Goal: Task Accomplishment & Management: Use online tool/utility

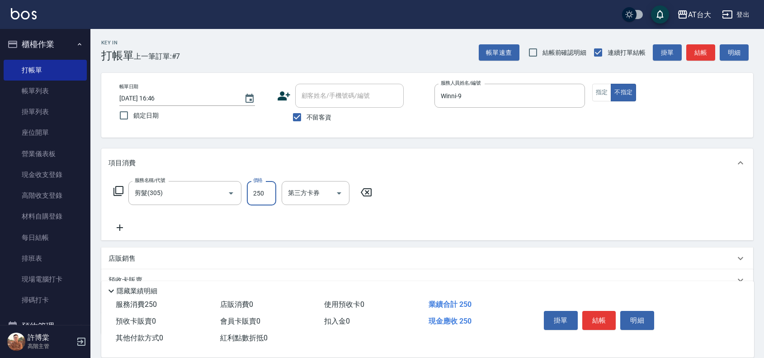
type input "250"
drag, startPoint x: 0, startPoint y: 0, endPoint x: 595, endPoint y: 310, distance: 670.9
click at [595, 311] on button "結帳" at bounding box center [599, 320] width 34 height 19
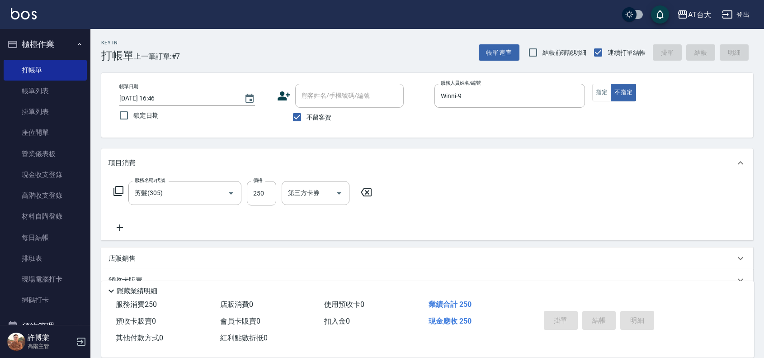
type input "[DATE] 17:36"
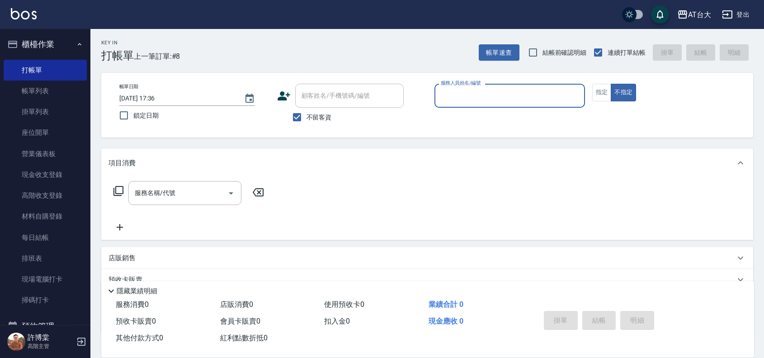
click at [511, 102] on input "服務人員姓名/編號" at bounding box center [509, 96] width 142 height 16
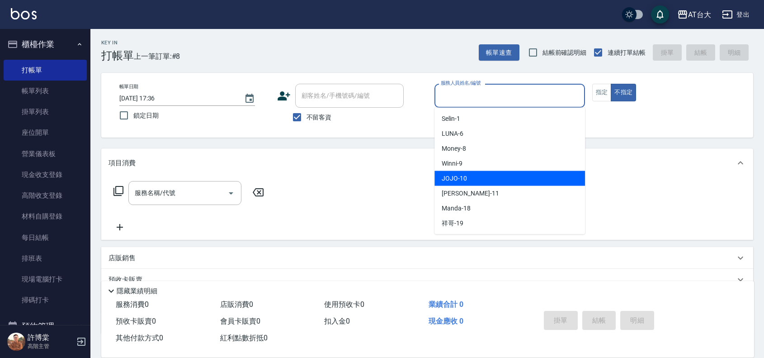
click at [493, 171] on div "JOJO -10" at bounding box center [509, 178] width 151 height 15
type input "JOJO-10"
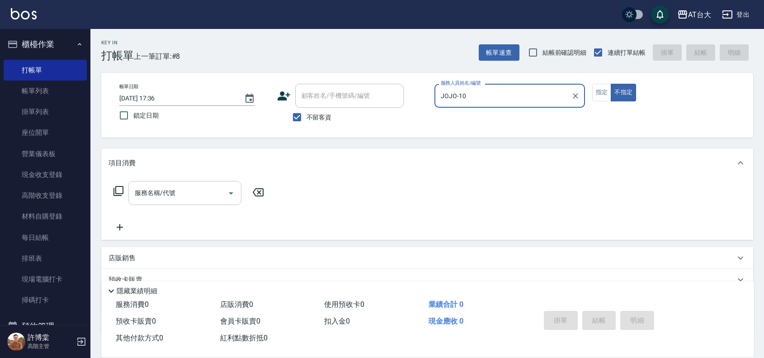
click at [220, 193] on input "服務名稱/代號" at bounding box center [177, 193] width 91 height 16
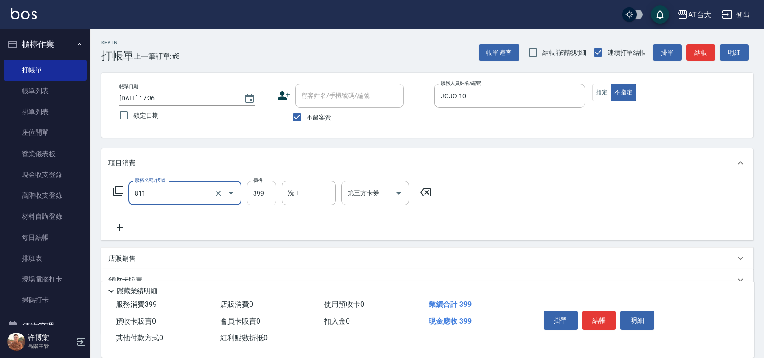
type input "洗+剪(811)"
click at [262, 195] on input "399" at bounding box center [261, 193] width 29 height 24
type input "350"
click at [602, 315] on button "結帳" at bounding box center [599, 320] width 34 height 19
type input "[DATE] 17:38"
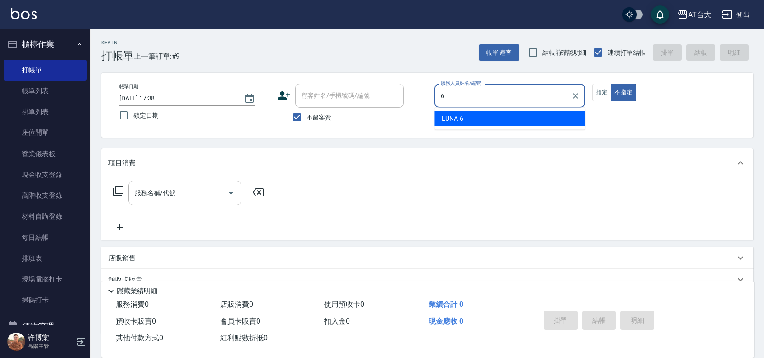
type input "LUNA-6"
type button "false"
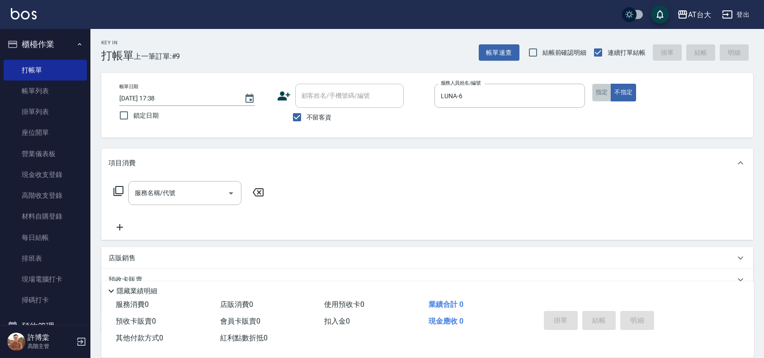
click at [606, 85] on button "指定" at bounding box center [601, 93] width 19 height 18
type button "true"
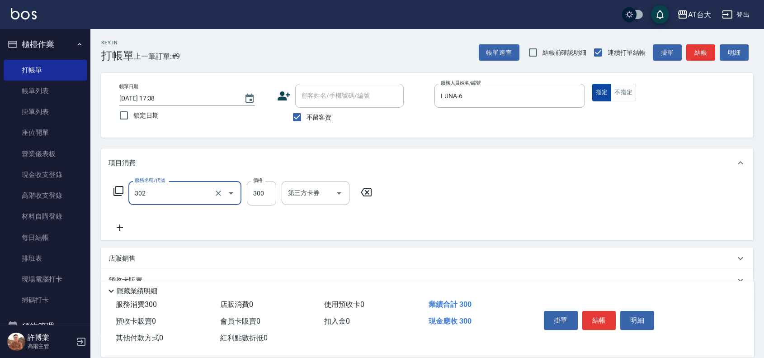
type input "剪髮(302)"
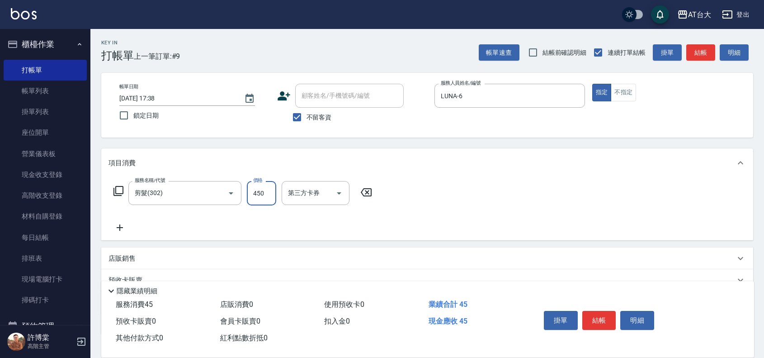
type input "450"
click at [594, 335] on div "掛單 結帳 明細" at bounding box center [599, 321] width 118 height 28
click at [617, 319] on div "掛單 結帳 明細" at bounding box center [599, 321] width 118 height 28
click at [601, 325] on button "結帳" at bounding box center [599, 320] width 34 height 19
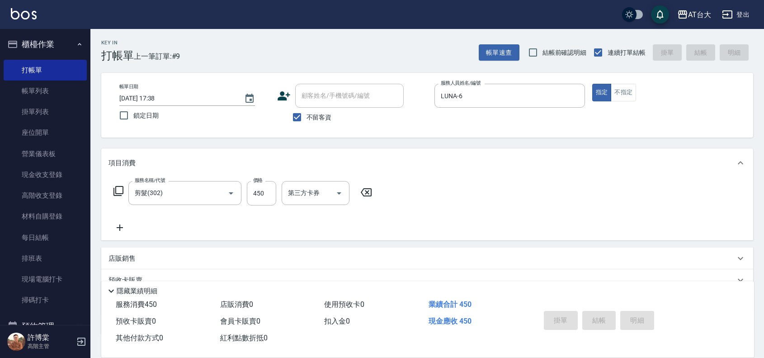
type input "[DATE] 17:50"
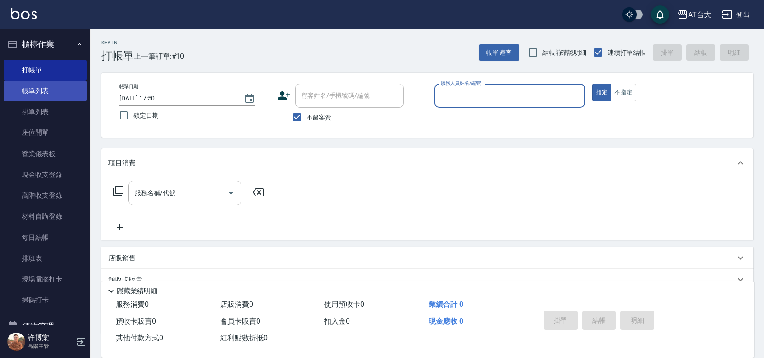
click at [46, 89] on link "帳單列表" at bounding box center [45, 90] width 83 height 21
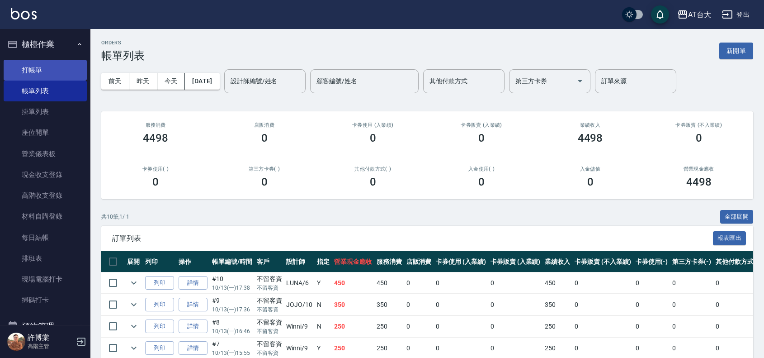
click at [33, 66] on link "打帳單" at bounding box center [45, 70] width 83 height 21
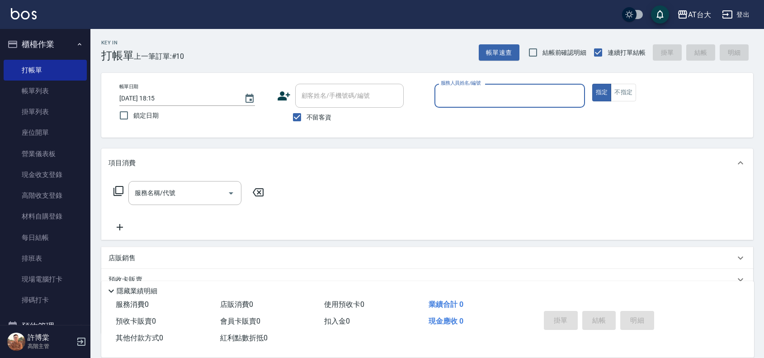
drag, startPoint x: 505, startPoint y: 97, endPoint x: 505, endPoint y: 107, distance: 9.5
click at [505, 99] on input "服務人員姓名/編號" at bounding box center [509, 96] width 142 height 16
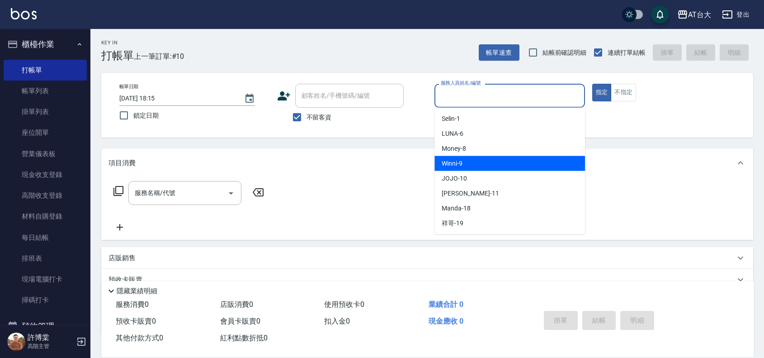
click at [513, 160] on div "Winni -9" at bounding box center [509, 163] width 151 height 15
type input "Winni-9"
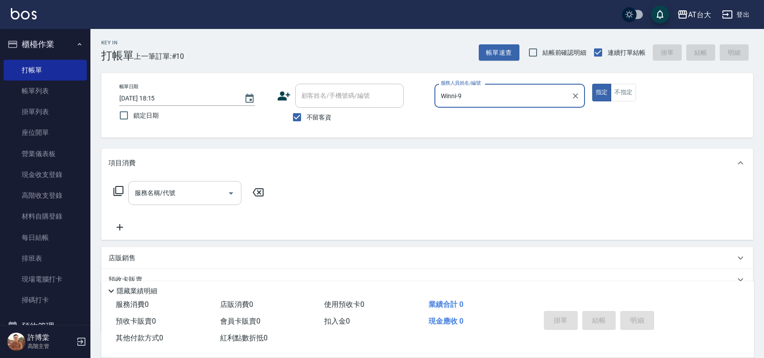
click at [193, 197] on input "服務名稱/代號" at bounding box center [177, 193] width 91 height 16
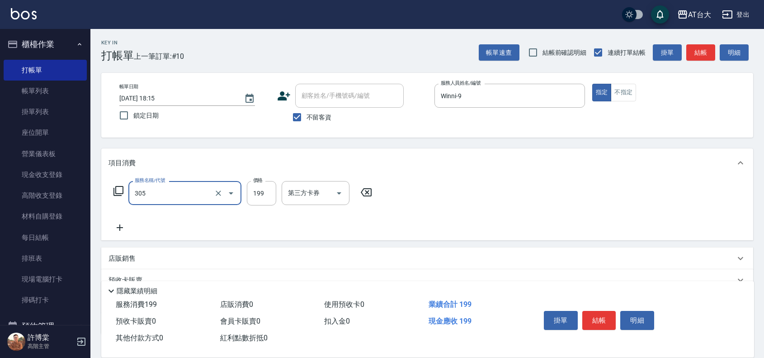
type input "剪髮(305)"
type input "250"
click at [595, 316] on button "結帳" at bounding box center [599, 320] width 34 height 19
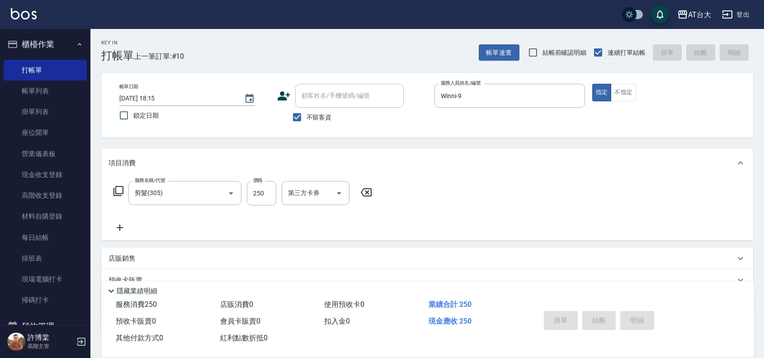
type input "[DATE] 18:16"
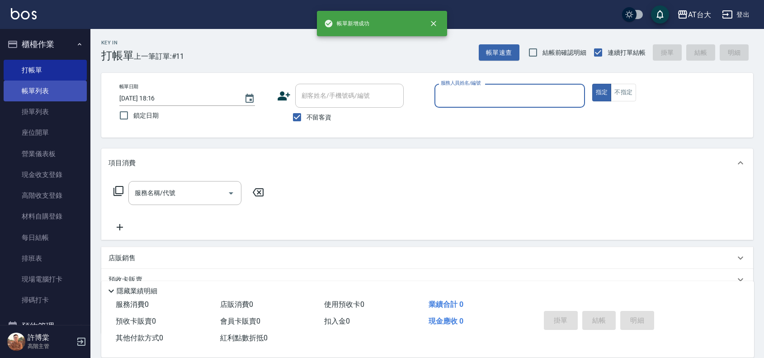
click at [58, 86] on link "帳單列表" at bounding box center [45, 90] width 83 height 21
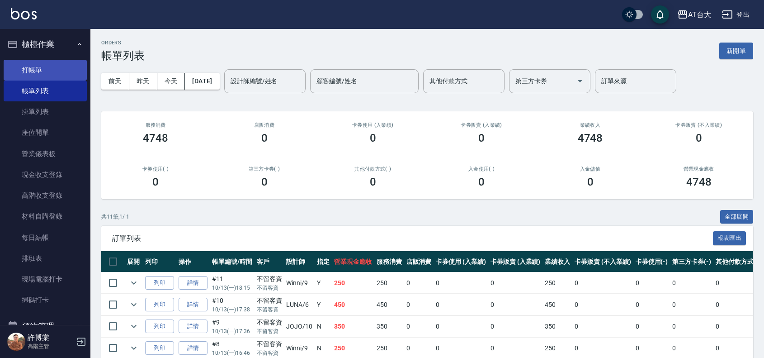
click at [25, 71] on link "打帳單" at bounding box center [45, 70] width 83 height 21
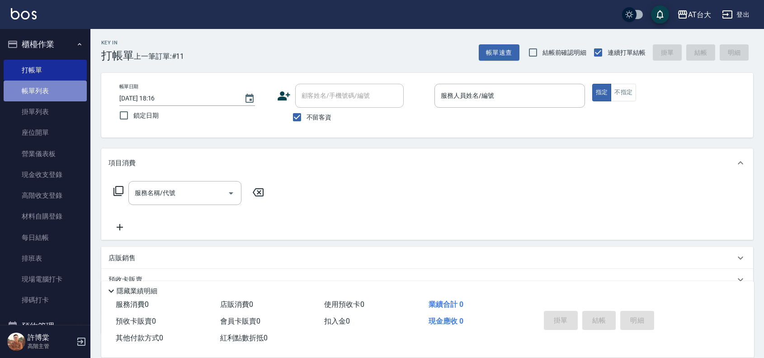
click at [48, 89] on link "帳單列表" at bounding box center [45, 90] width 83 height 21
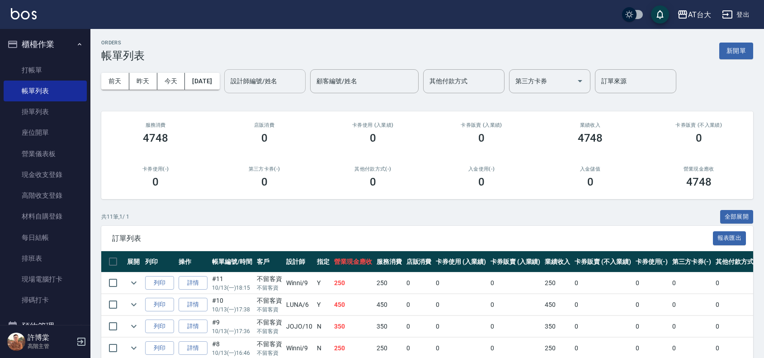
click at [258, 79] on input "設計師編號/姓名" at bounding box center [264, 81] width 73 height 16
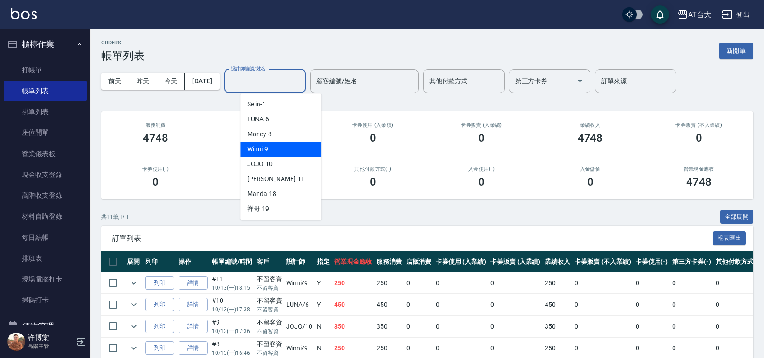
click at [297, 143] on div "Winni -9" at bounding box center [280, 148] width 81 height 15
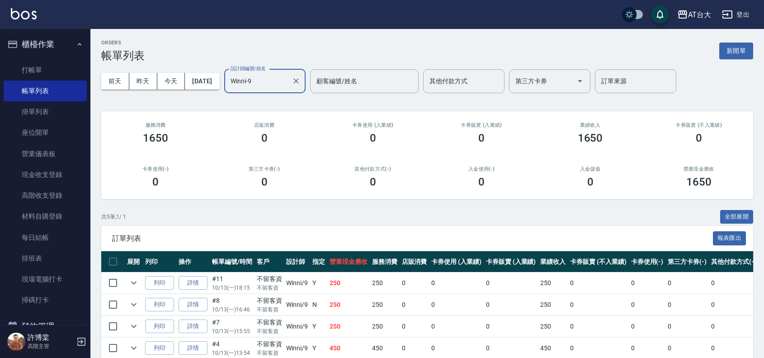
click at [283, 87] on input "Winni-9" at bounding box center [258, 81] width 60 height 16
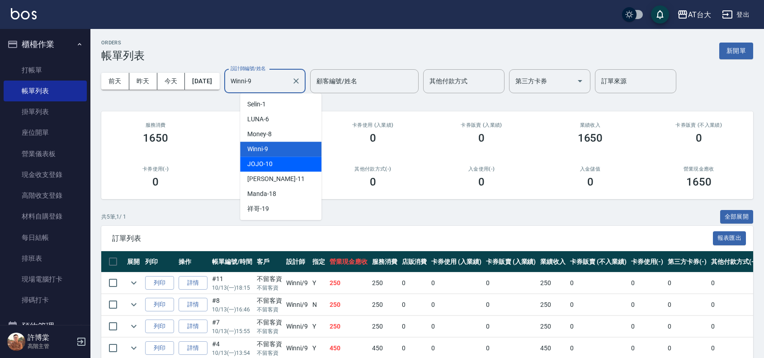
click at [312, 165] on div "JOJO -10" at bounding box center [280, 163] width 81 height 15
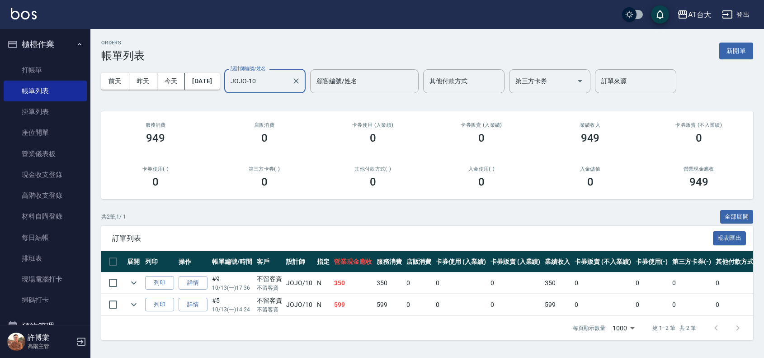
scroll to position [2, 0]
click at [270, 87] on div "JOJO-10 設計師編號/姓名" at bounding box center [264, 81] width 81 height 24
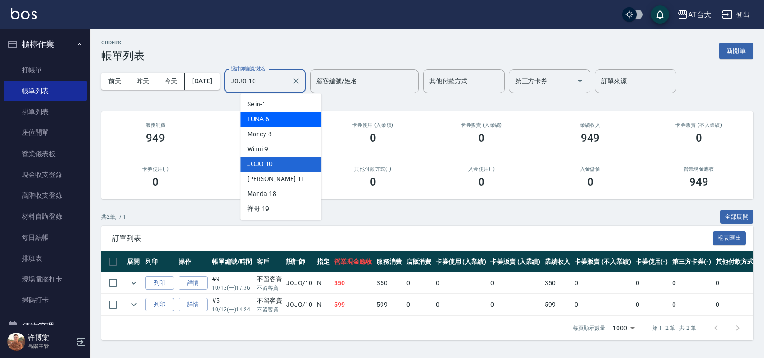
click at [279, 114] on div "LUNA -6" at bounding box center [280, 119] width 81 height 15
type input "LUNA-6"
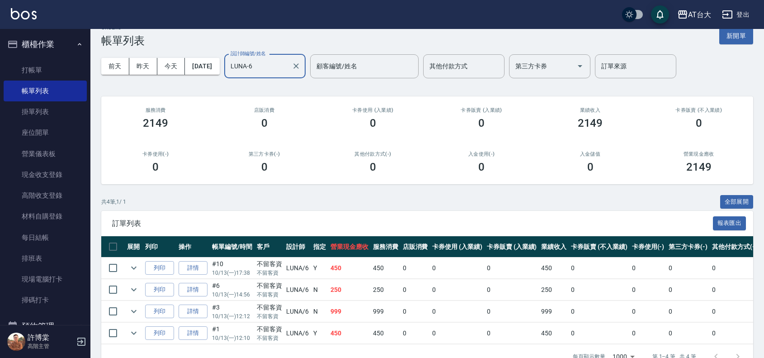
scroll to position [0, 0]
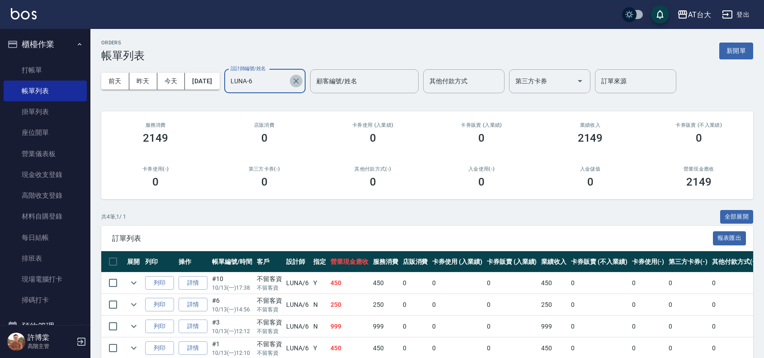
click at [299, 82] on icon "Clear" at bounding box center [295, 80] width 5 height 5
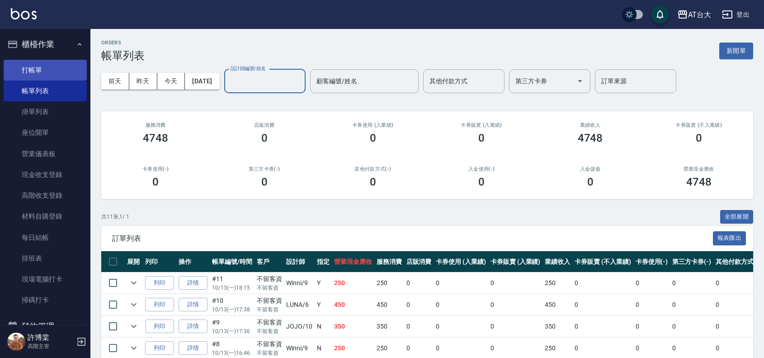
click at [67, 68] on link "打帳單" at bounding box center [45, 70] width 83 height 21
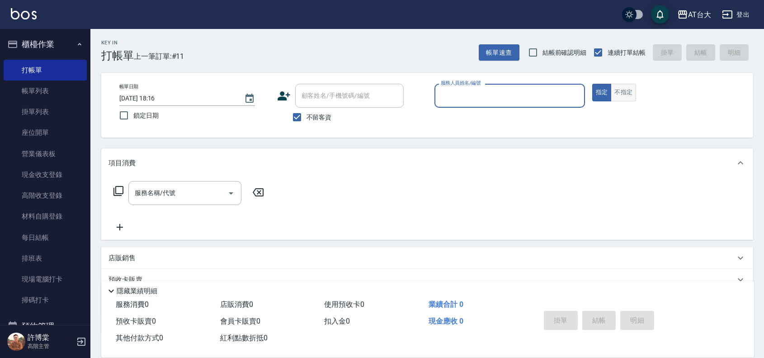
click at [627, 90] on button "不指定" at bounding box center [623, 93] width 25 height 18
click at [484, 89] on input "服務人員姓名/編號" at bounding box center [509, 96] width 142 height 16
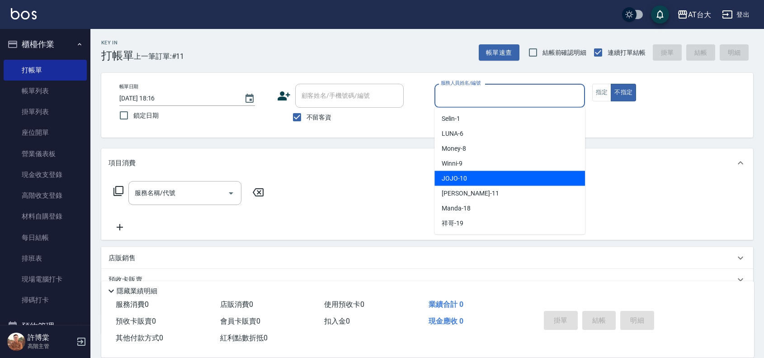
click at [471, 177] on div "JOJO -10" at bounding box center [509, 178] width 151 height 15
type input "JOJO-10"
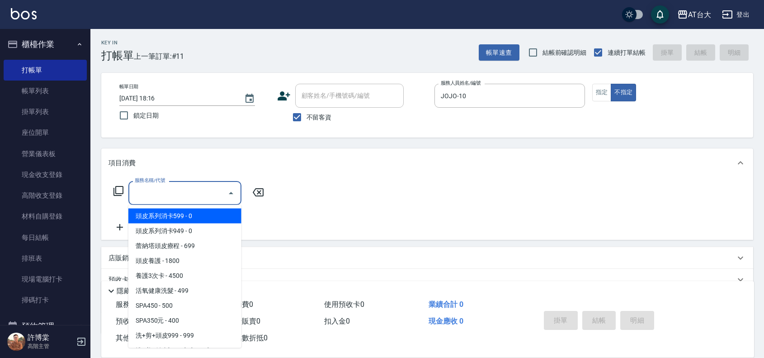
click at [217, 194] on input "服務名稱/代號" at bounding box center [177, 193] width 91 height 16
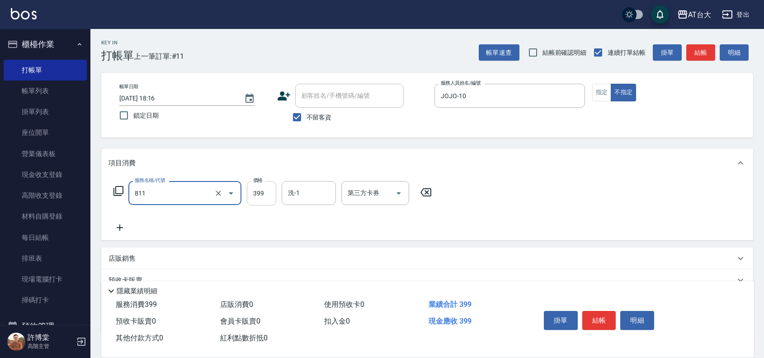
type input "洗+剪(811)"
click at [260, 198] on input "399" at bounding box center [261, 193] width 29 height 24
type input "450"
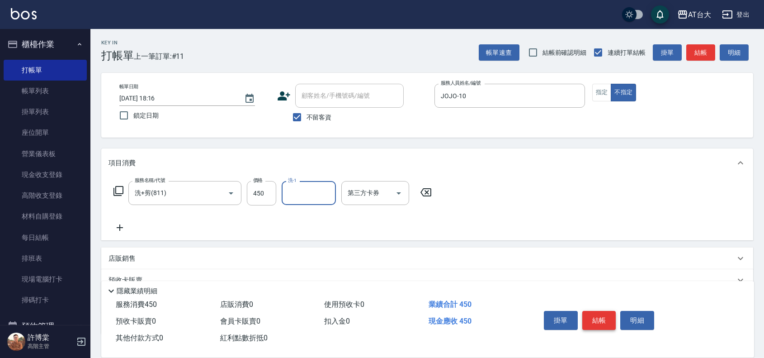
click at [606, 317] on button "結帳" at bounding box center [599, 320] width 34 height 19
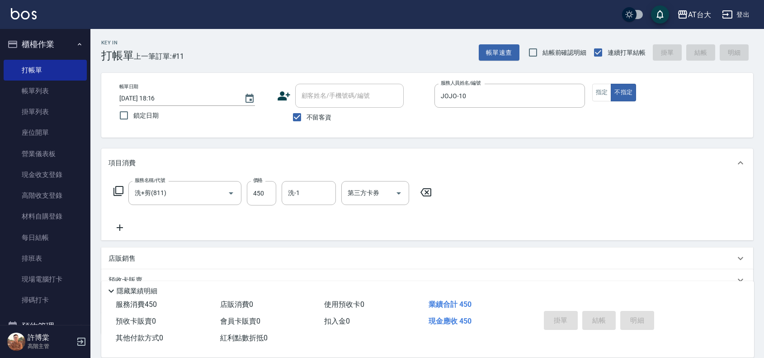
type input "[DATE] 18:42"
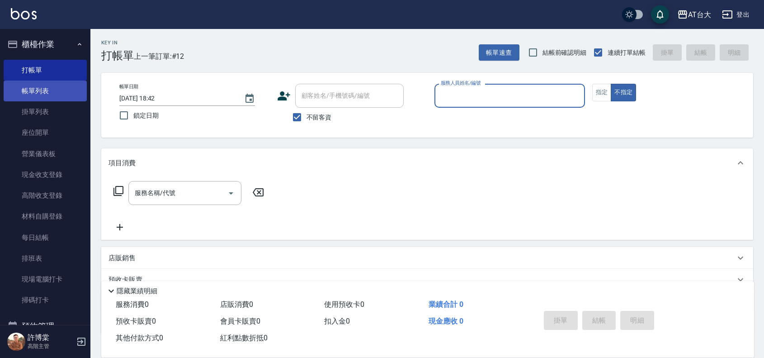
click at [58, 92] on link "帳單列表" at bounding box center [45, 90] width 83 height 21
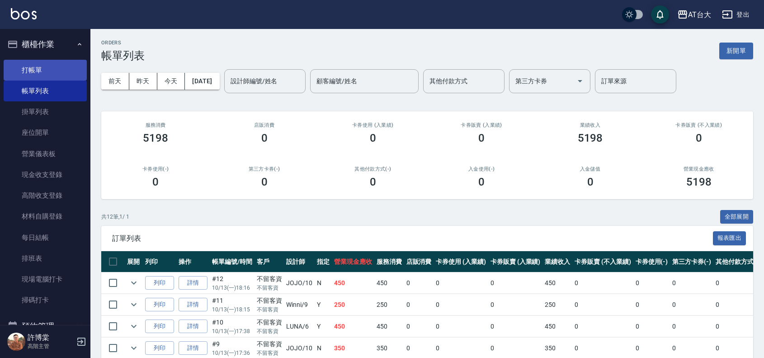
click at [36, 64] on link "打帳單" at bounding box center [45, 70] width 83 height 21
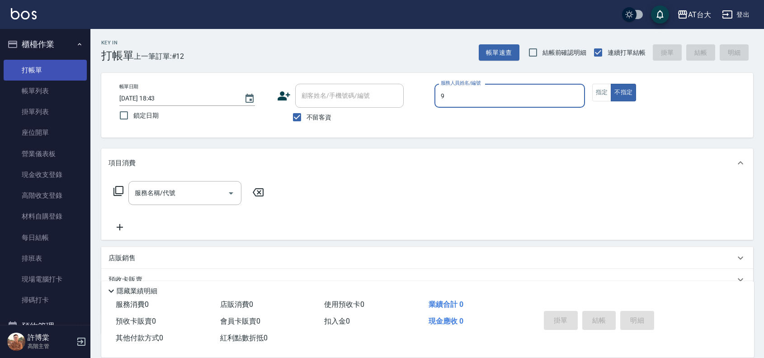
type input "Winni-9"
type button "false"
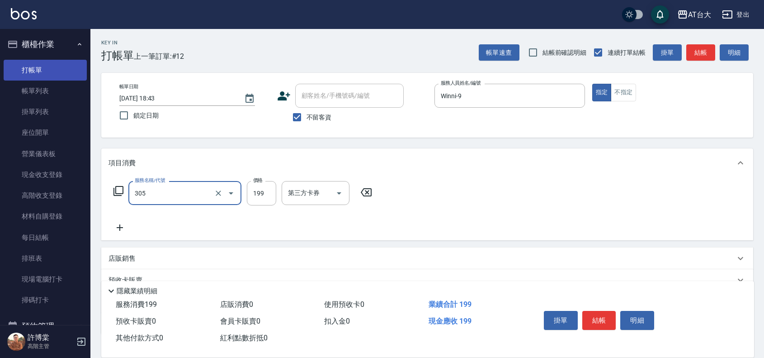
type input "剪髮(305)"
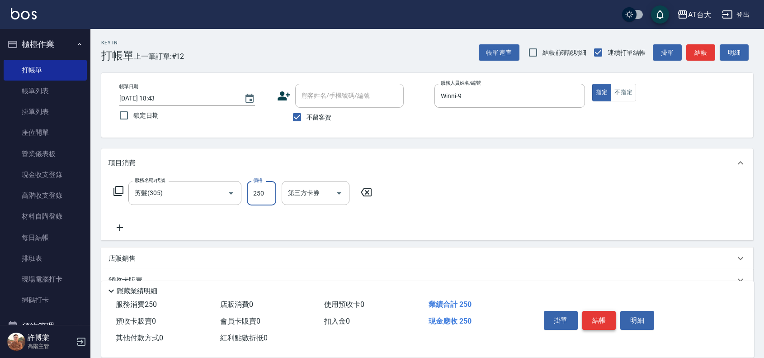
type input "250"
click at [595, 311] on button "結帳" at bounding box center [599, 320] width 34 height 19
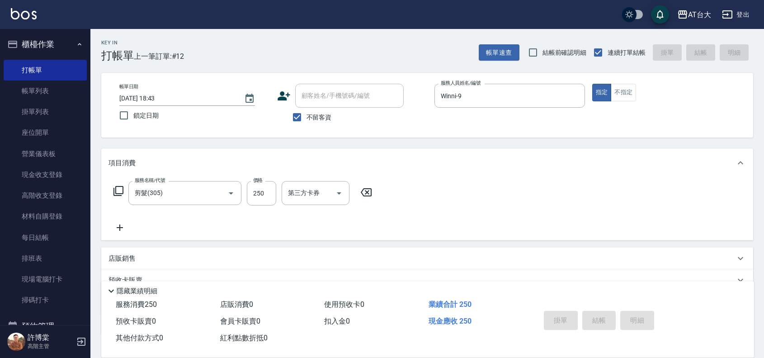
type input "[DATE] 18:54"
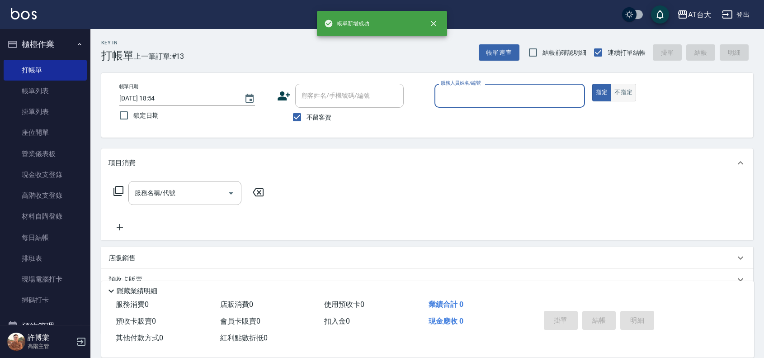
click at [633, 98] on button "不指定" at bounding box center [623, 93] width 25 height 18
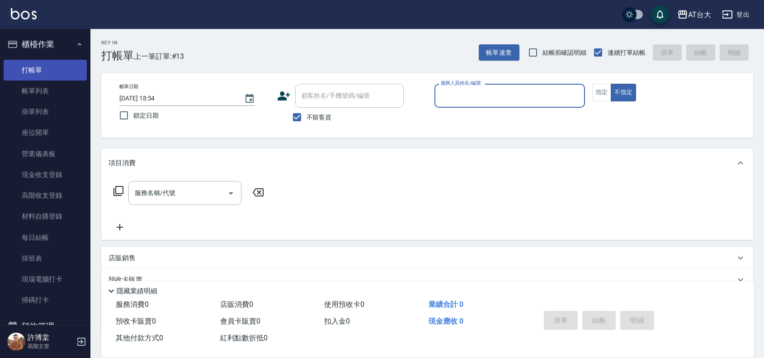
drag, startPoint x: 57, startPoint y: 86, endPoint x: 52, endPoint y: 67, distance: 19.5
click at [57, 86] on link "帳單列表" at bounding box center [45, 90] width 83 height 21
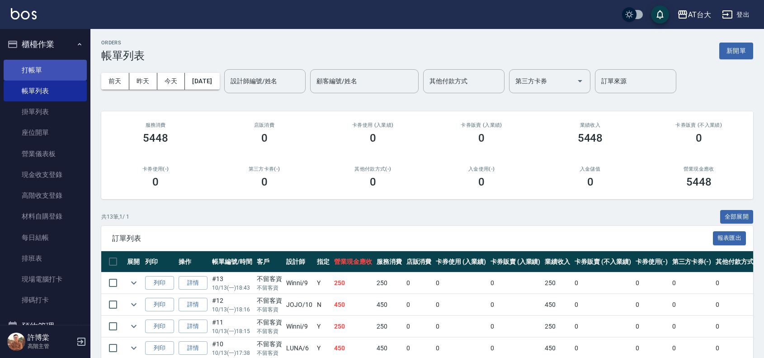
click at [54, 66] on link "打帳單" at bounding box center [45, 70] width 83 height 21
